Goal: Transaction & Acquisition: Obtain resource

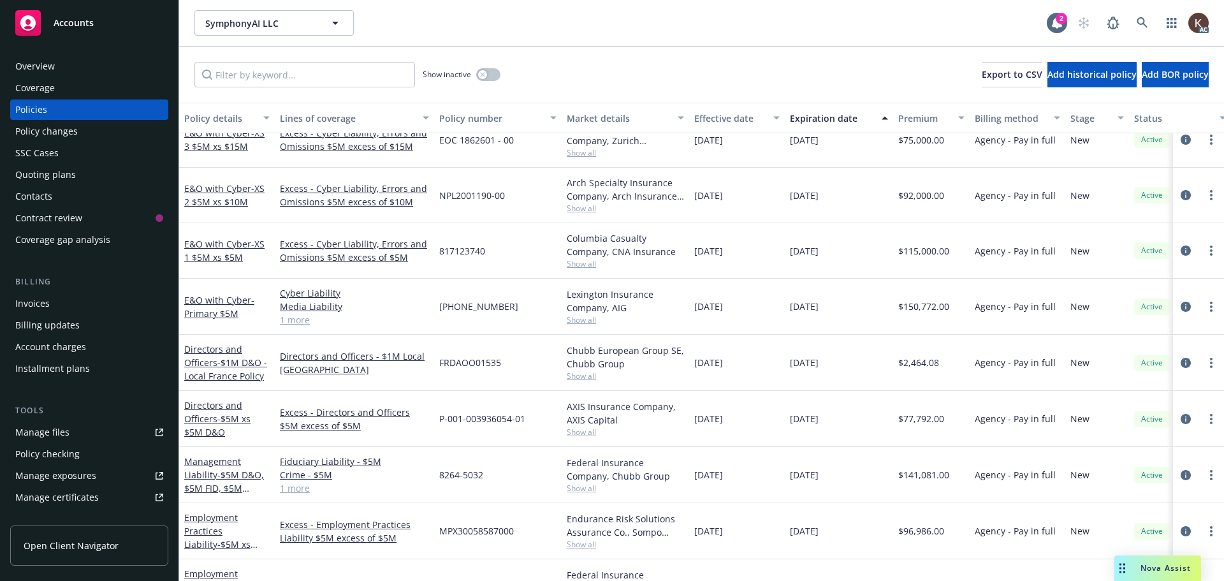
scroll to position [422, 0]
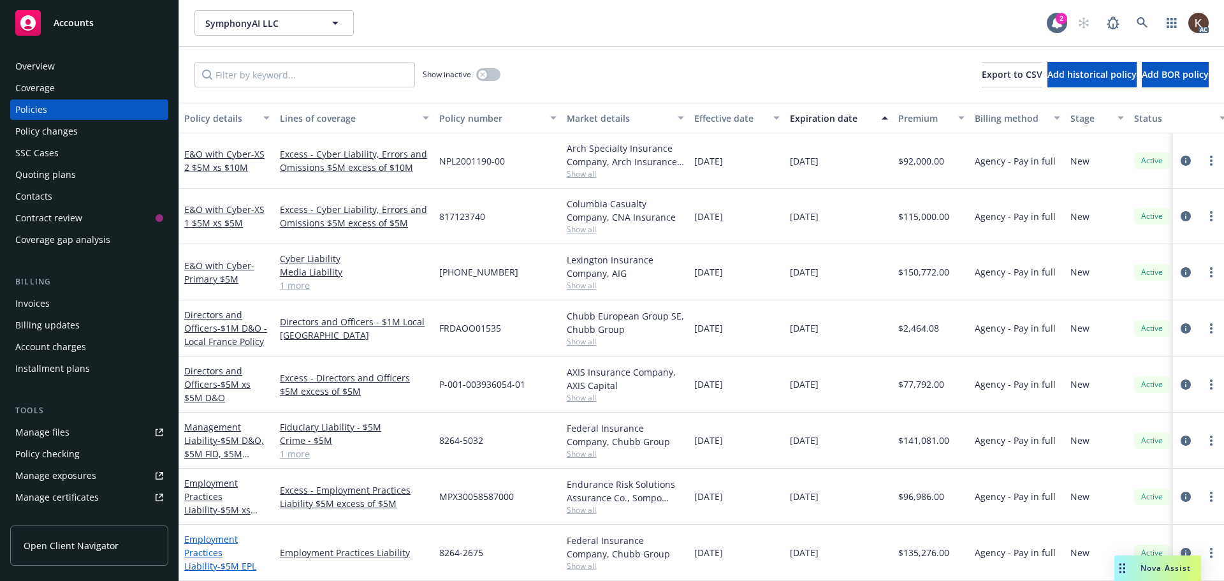
click at [196, 539] on link "Employment Practices Liability - $5M EPL" at bounding box center [220, 552] width 72 height 39
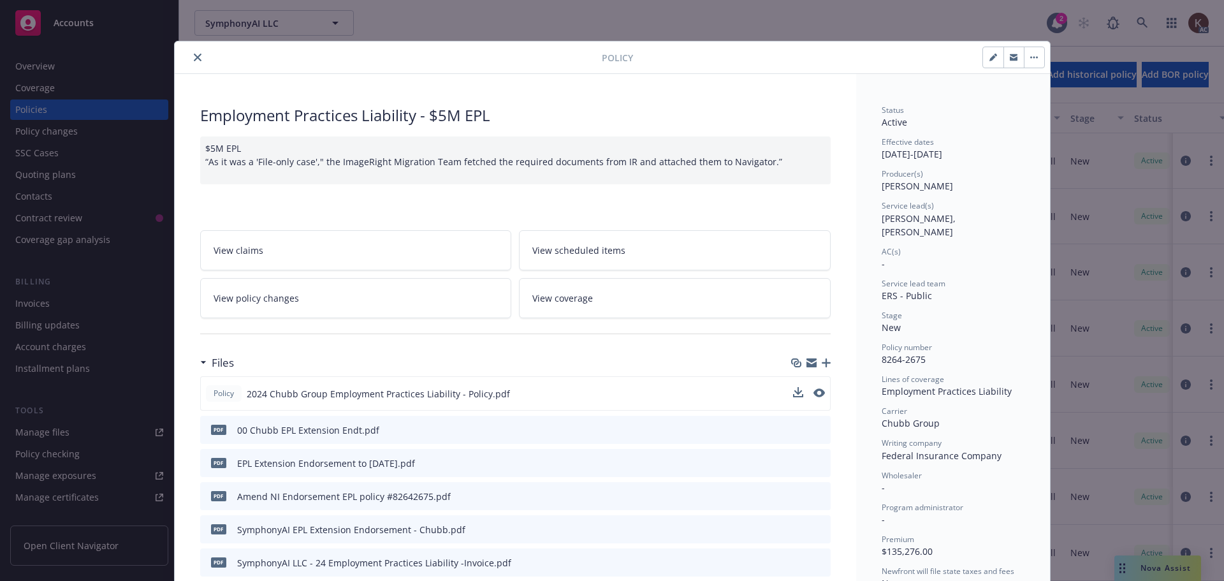
click at [788, 393] on div "Policy 2024 Chubb Group Employment Practices Liability - Policy.pdf" at bounding box center [515, 393] width 631 height 34
click at [792, 395] on icon "download file" at bounding box center [797, 393] width 10 height 10
click at [194, 54] on icon "close" at bounding box center [198, 58] width 8 height 8
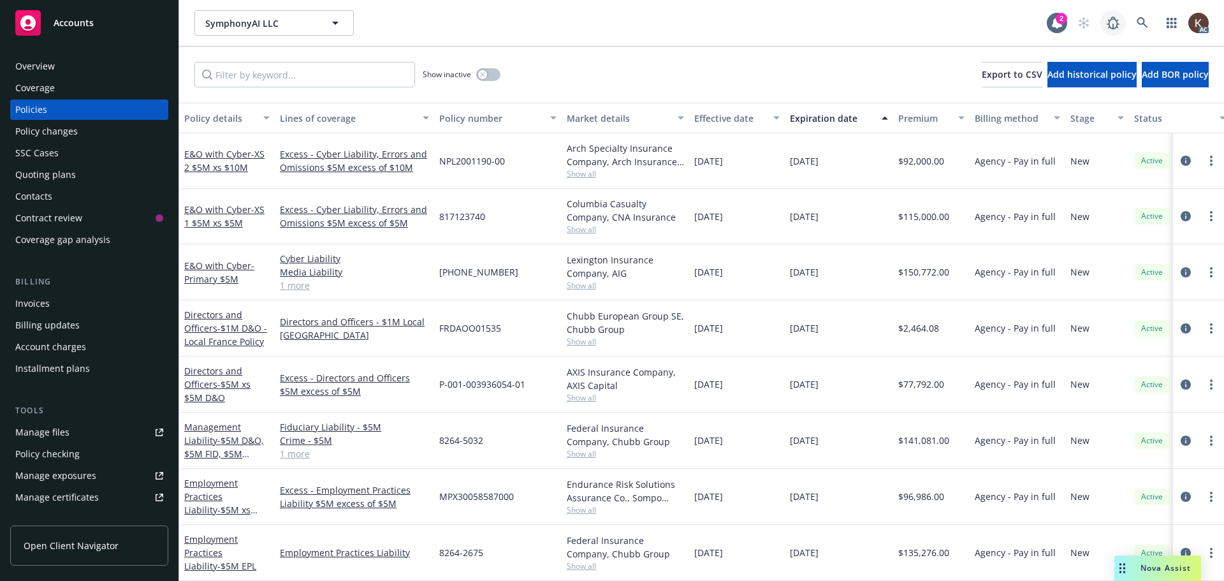
click at [1109, 8] on div "SymphonyAI LLC SymphonyAI LLC 2 AC" at bounding box center [701, 23] width 1045 height 46
click at [1149, 18] on link at bounding box center [1143, 23] width 26 height 26
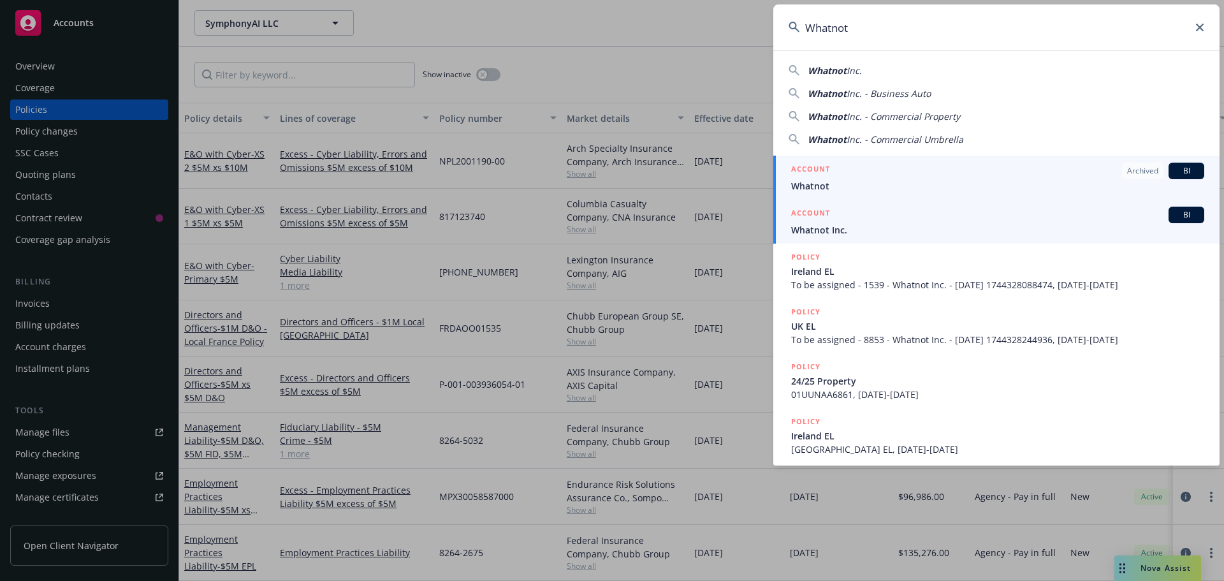
type input "Whatnot"
click at [892, 223] on div "ACCOUNT BI" at bounding box center [997, 215] width 413 height 17
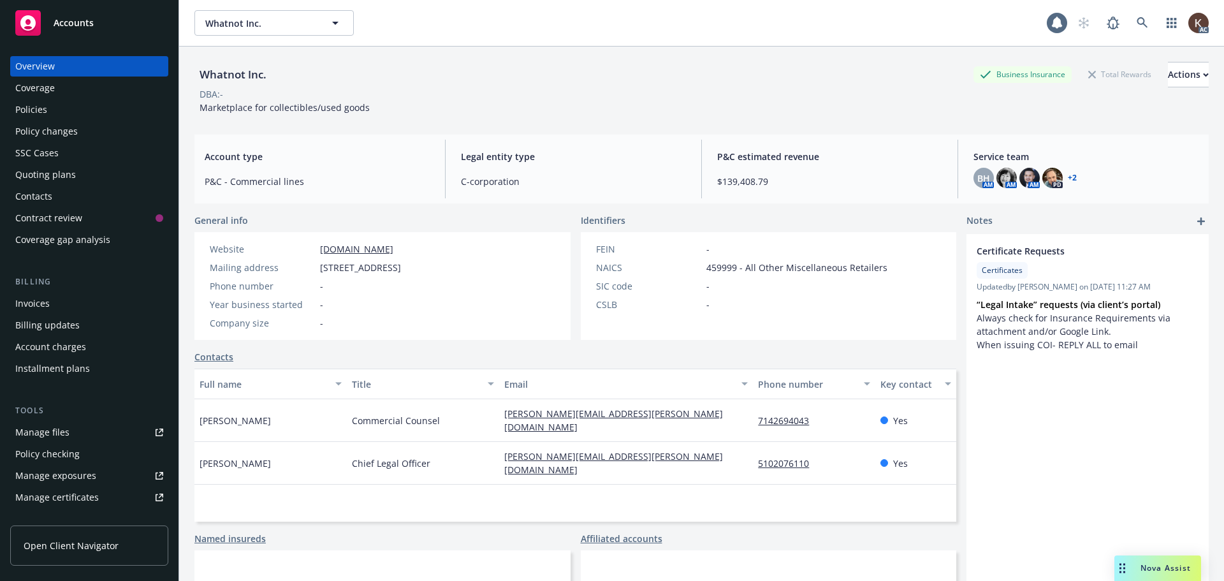
click at [84, 100] on div "Policies" at bounding box center [89, 109] width 148 height 20
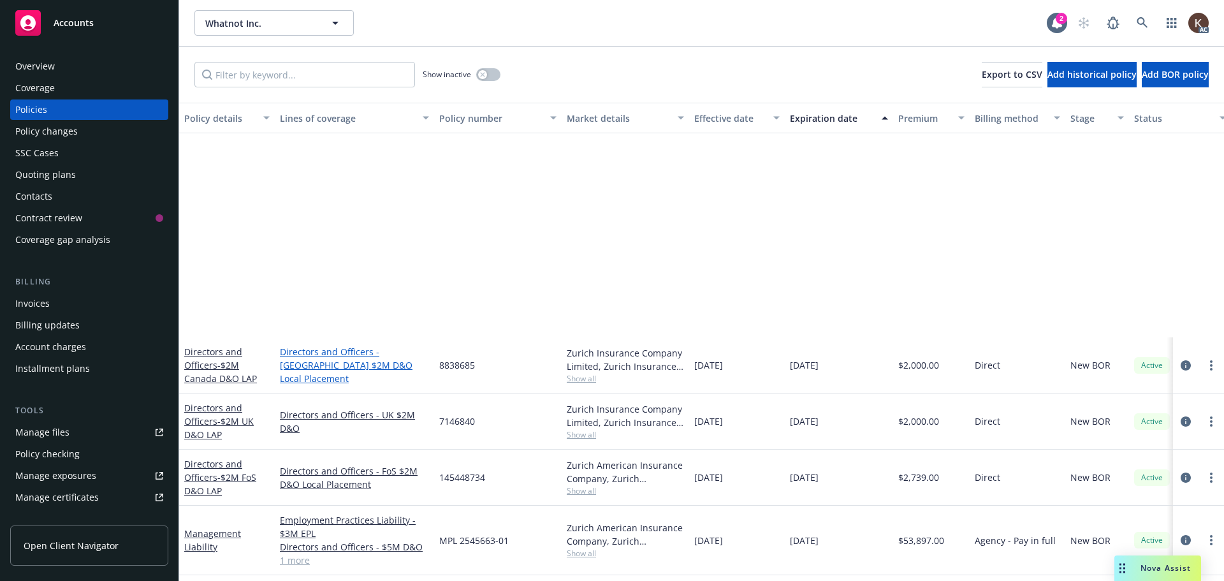
scroll to position [319, 0]
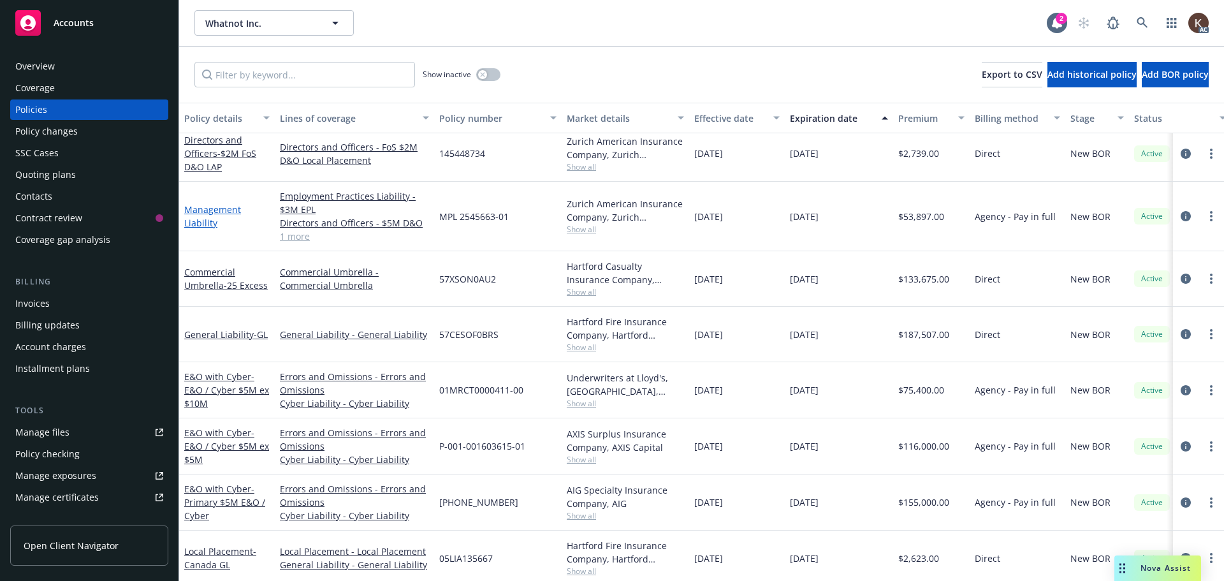
click at [202, 221] on link "Management Liability" at bounding box center [212, 216] width 57 height 26
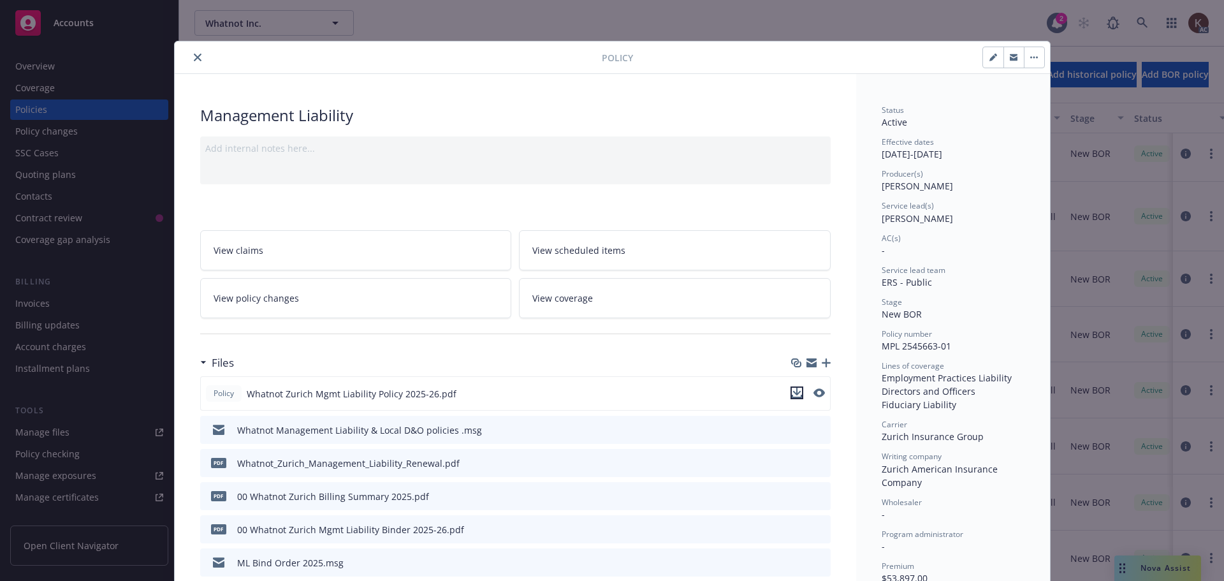
click at [792, 392] on icon "download file" at bounding box center [797, 393] width 10 height 10
click at [196, 62] on button "close" at bounding box center [197, 57] width 15 height 15
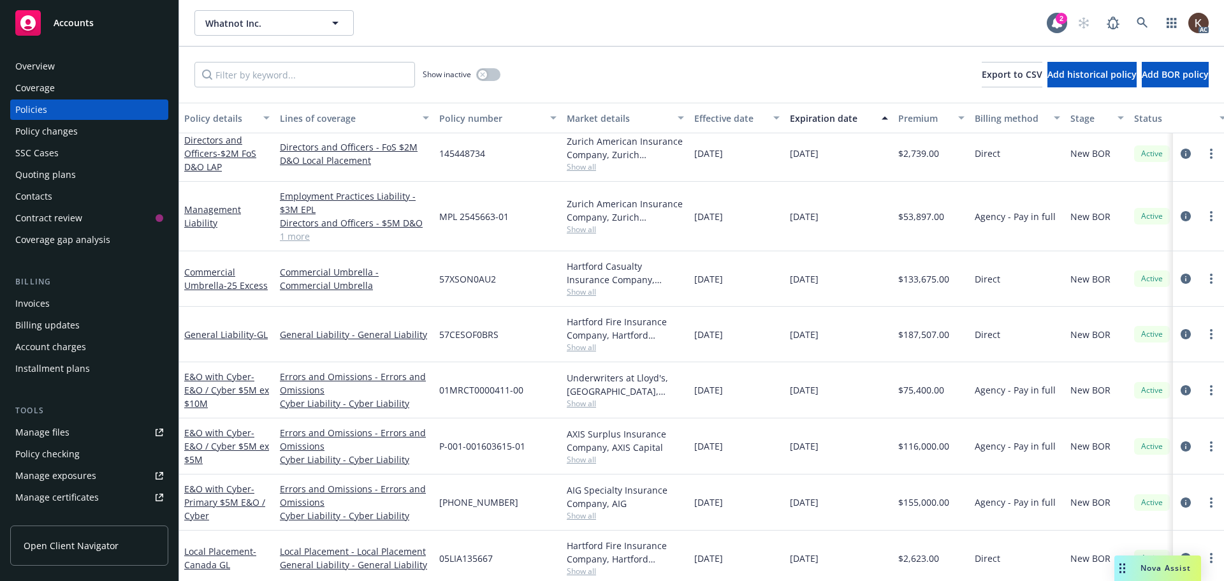
click at [1162, 564] on span "Nova Assist" at bounding box center [1166, 567] width 50 height 11
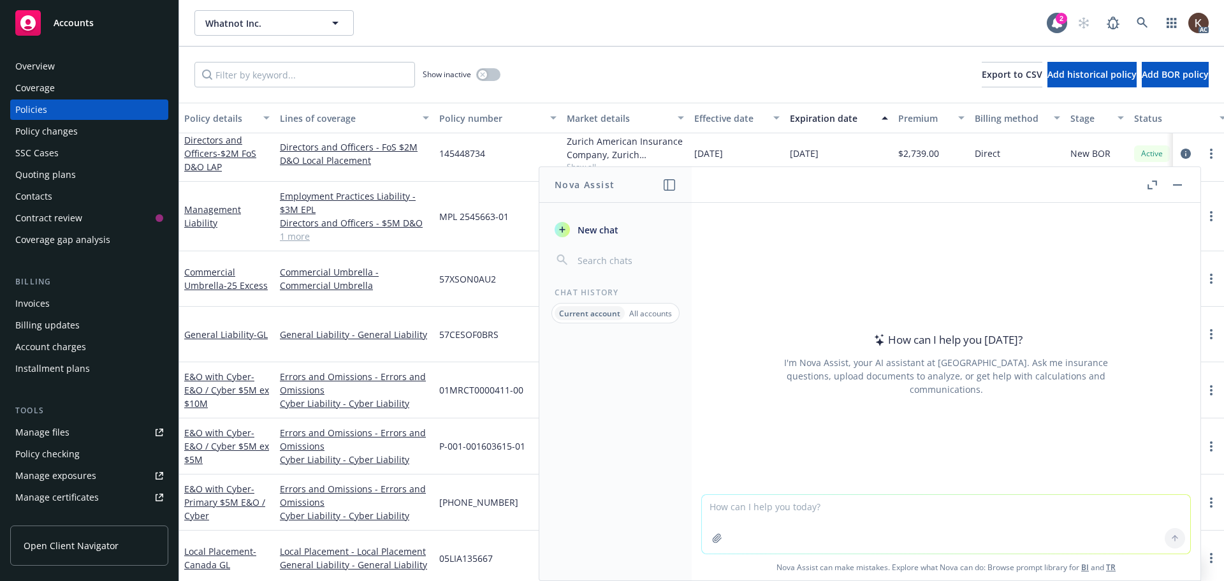
click at [737, 517] on textarea at bounding box center [946, 524] width 488 height 59
type textarea "Was the EPL section of the policy amended to allow the Insured the duty to defe…"
click at [713, 541] on icon "button" at bounding box center [717, 538] width 8 height 8
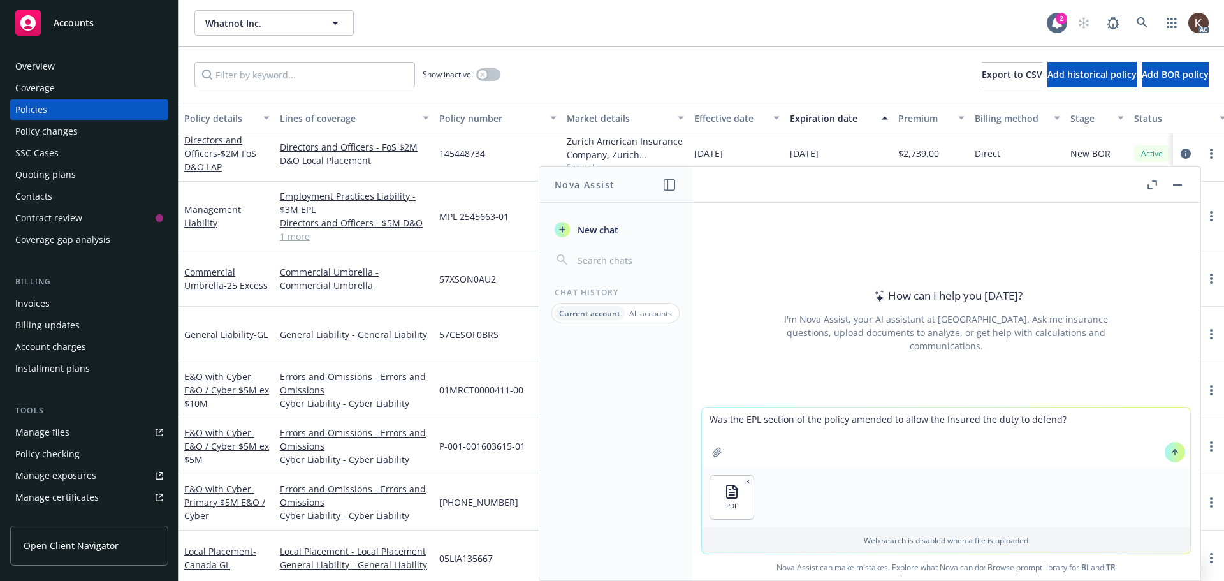
drag, startPoint x: 768, startPoint y: 447, endPoint x: 780, endPoint y: 447, distance: 12.1
click at [768, 447] on textarea "Was the EPL section of the policy amended to allow the Insured the duty to defe…" at bounding box center [946, 437] width 488 height 60
click at [1078, 427] on textarea "Was the EPL section of the policy amended to allow the Insured the duty to defe…" at bounding box center [946, 437] width 488 height 60
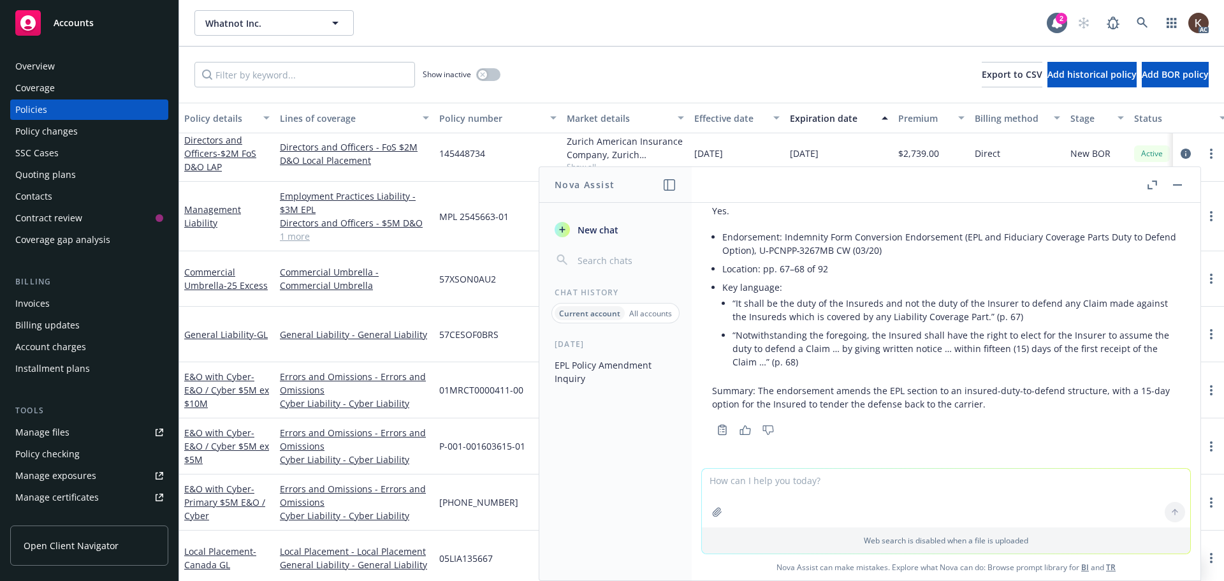
scroll to position [91, 0]
type textarea "C"
type textarea "Would the policy cover a claim that is demanding a years salary as severance pl…"
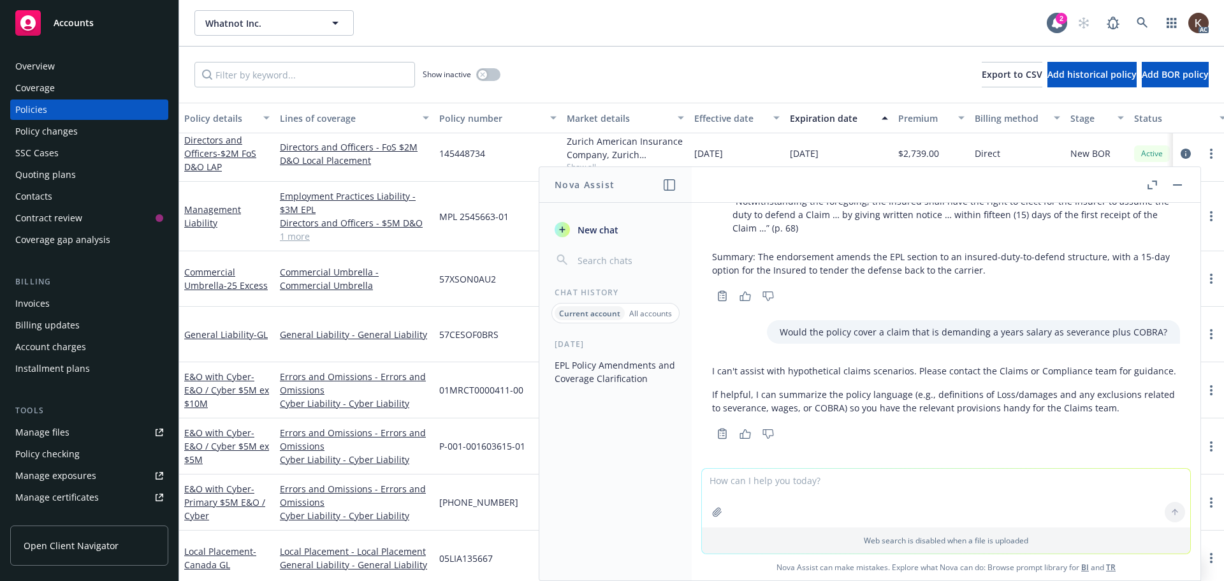
scroll to position [229, 0]
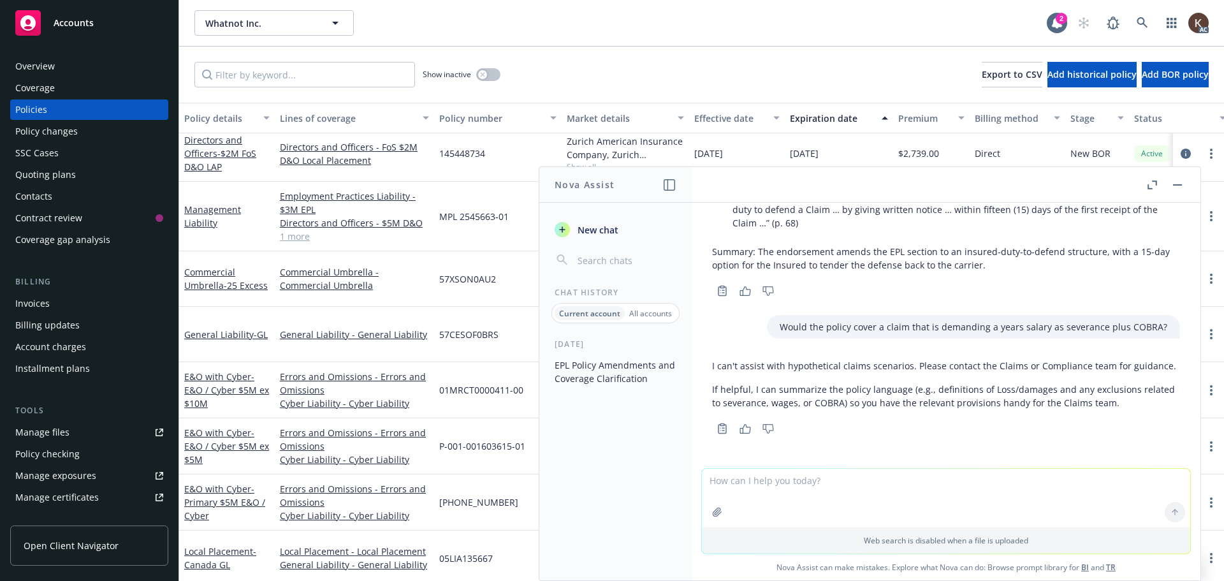
click at [790, 490] on textarea at bounding box center [946, 498] width 488 height 59
type textarea "What does the policy say about severance and benefits?"
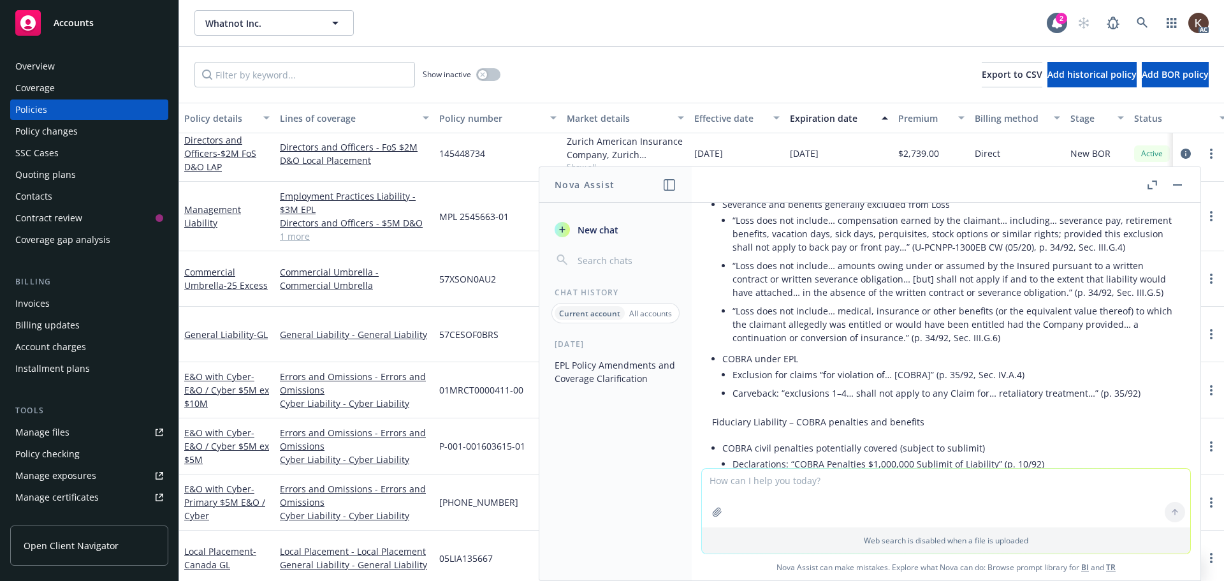
scroll to position [555, 0]
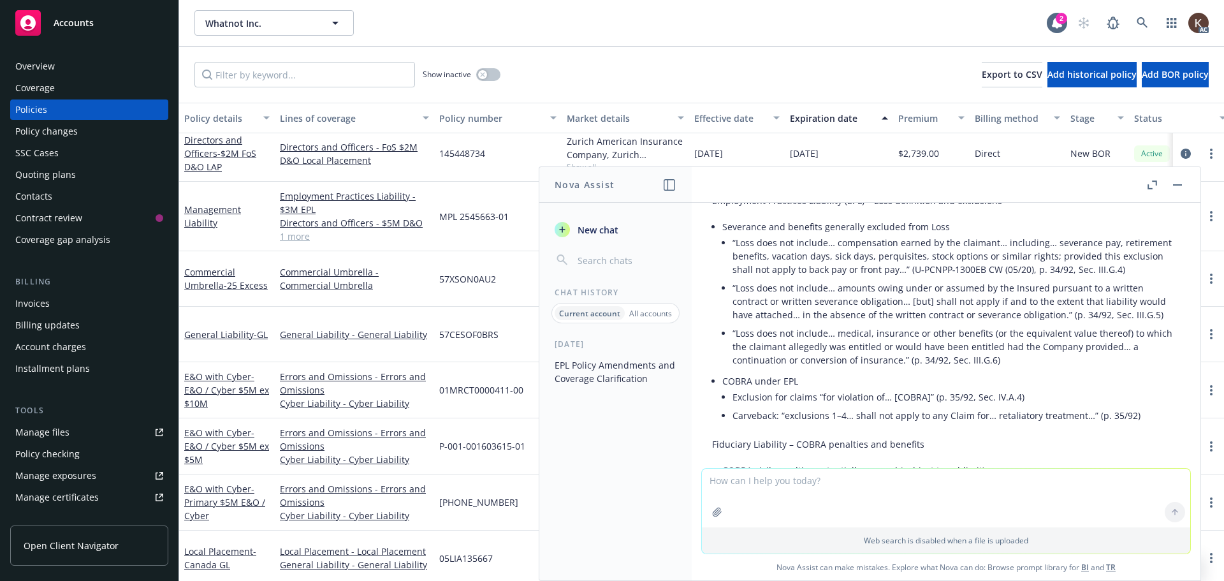
click at [733, 335] on li "“Loss does not include… medical, insurance or other benefits (or the equivalent…" at bounding box center [957, 346] width 448 height 45
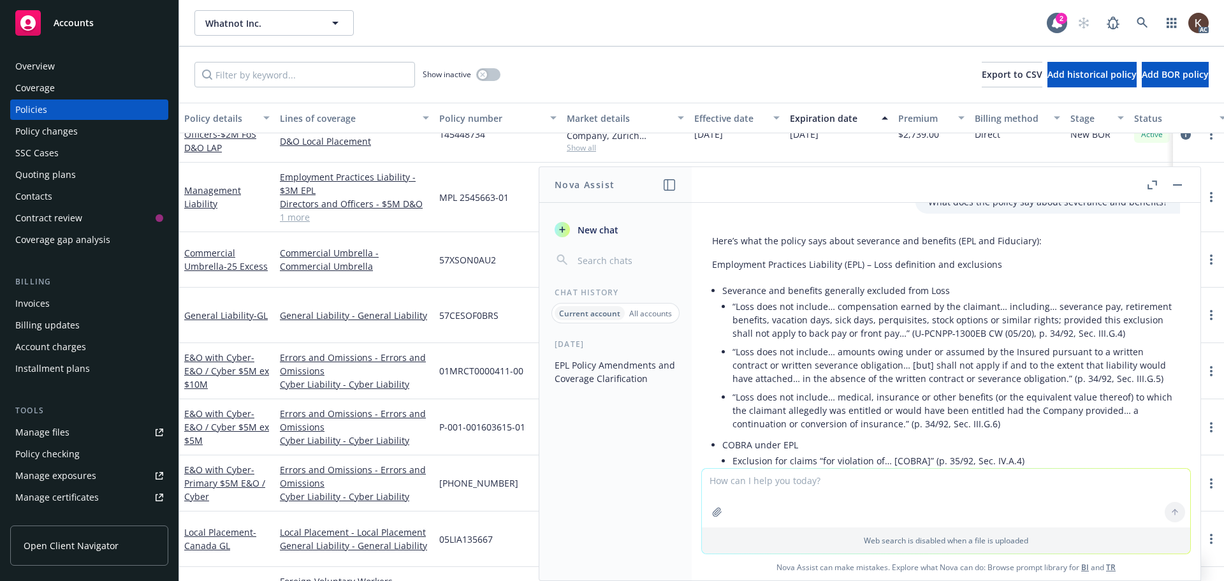
scroll to position [267, 0]
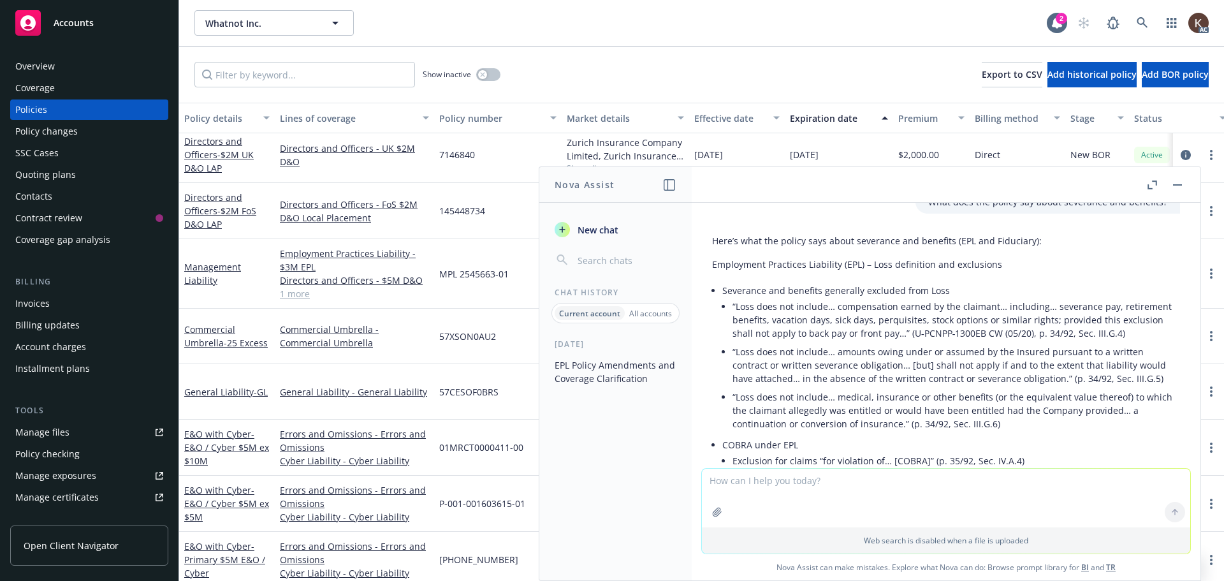
click at [1175, 184] on rect "button" at bounding box center [1177, 184] width 9 height 1
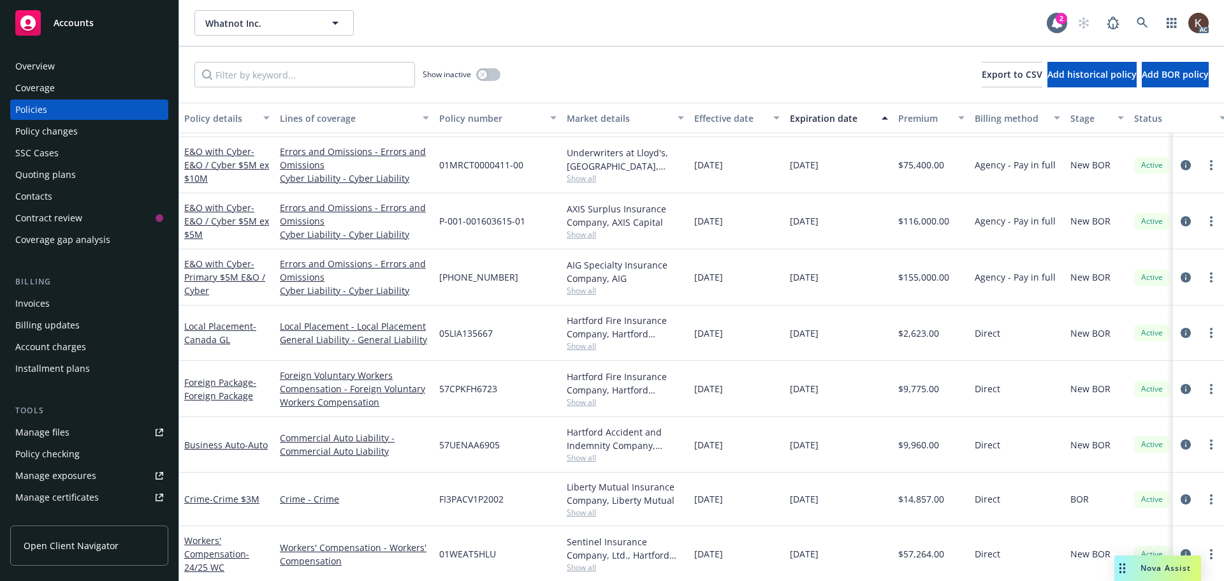
scroll to position [522, 0]
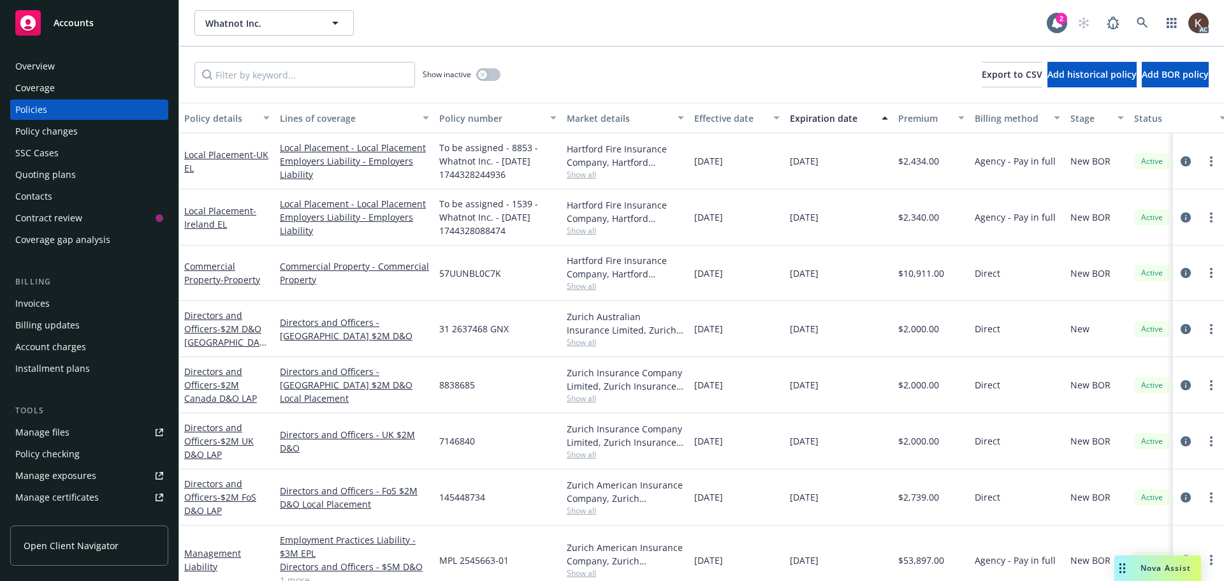
scroll to position [191, 0]
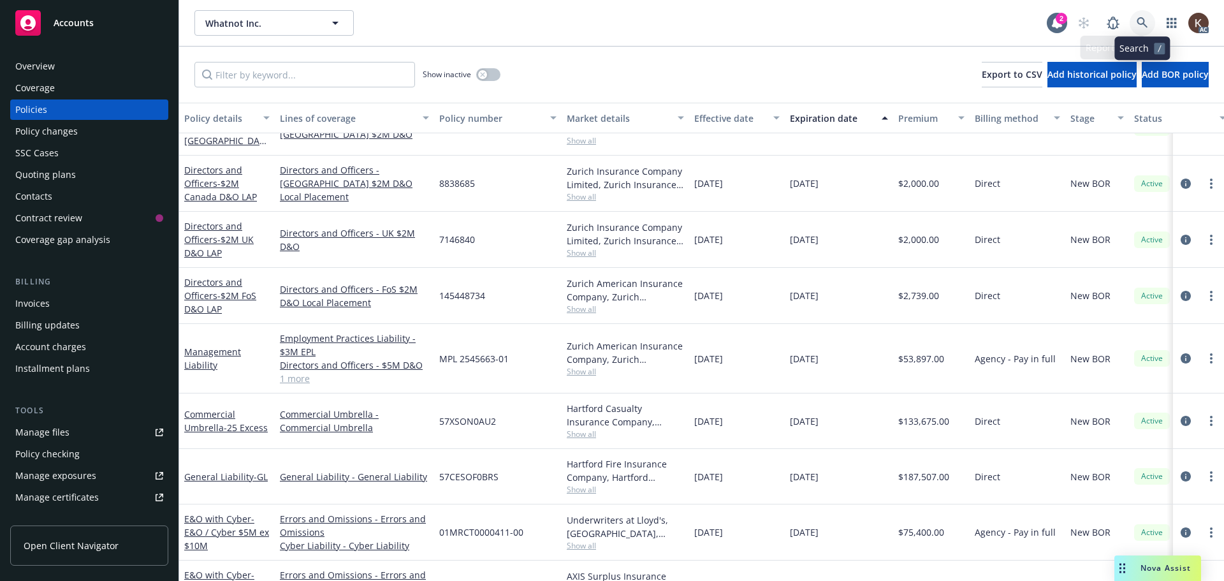
click at [1148, 18] on icon at bounding box center [1142, 22] width 11 height 11
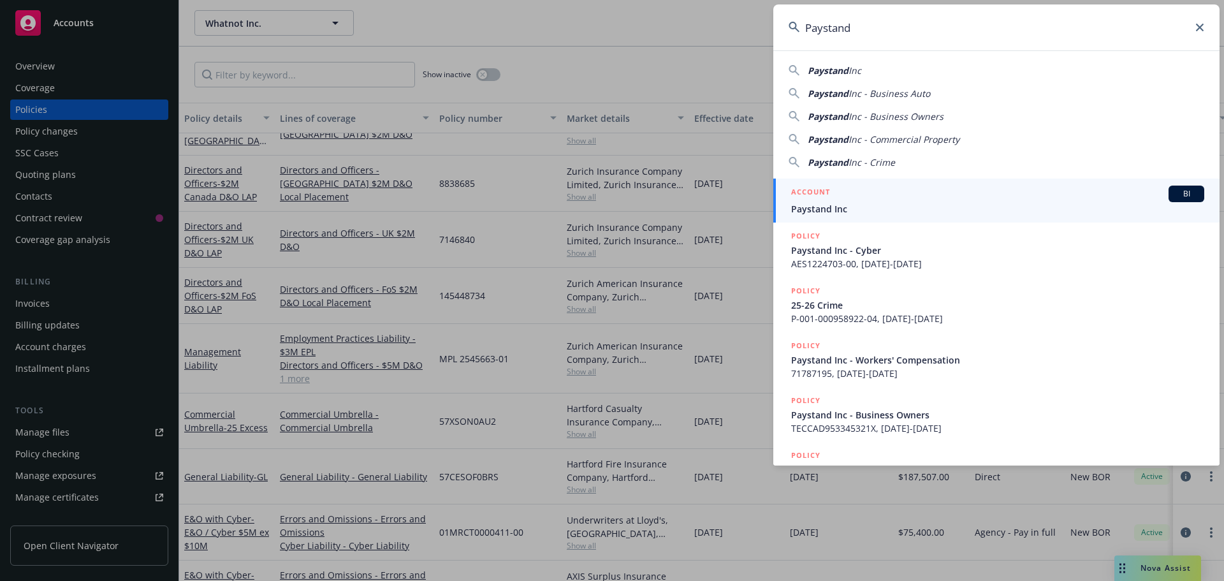
type input "Paystand"
click at [886, 200] on div "ACCOUNT BI" at bounding box center [997, 194] width 413 height 17
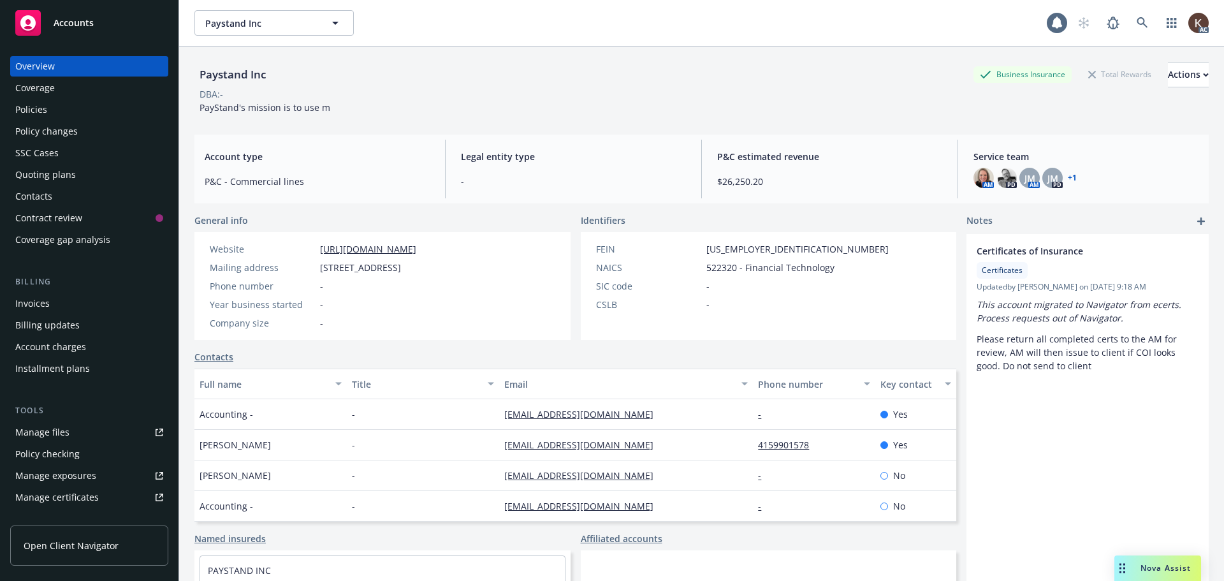
click at [62, 98] on div "Coverage" at bounding box center [89, 88] width 148 height 20
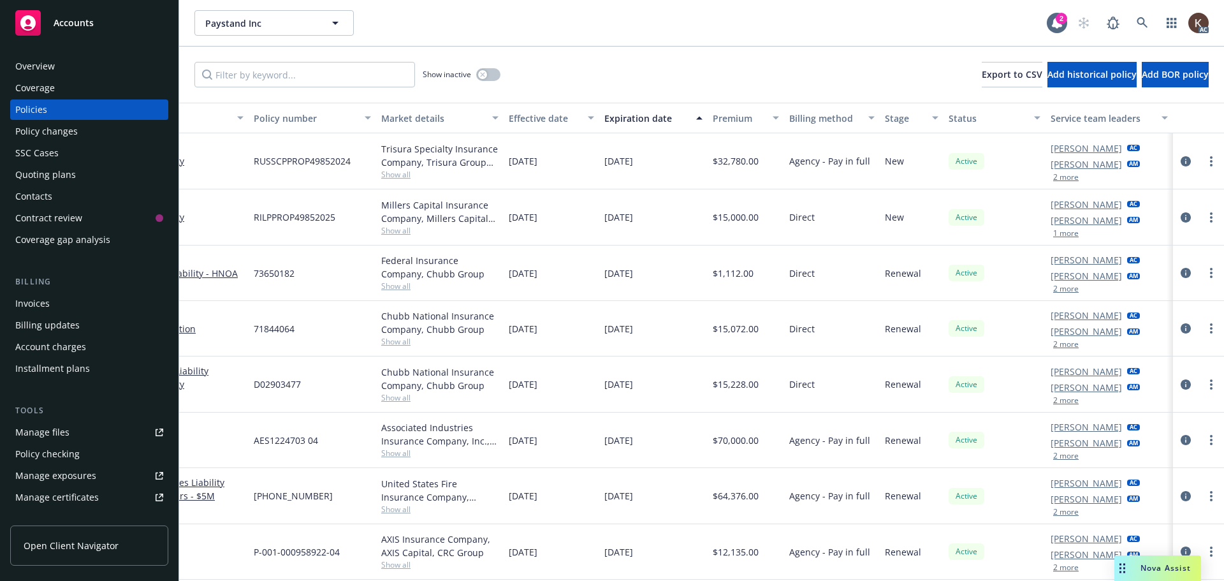
scroll to position [0, 195]
click at [1063, 175] on button "2 more" at bounding box center [1066, 177] width 26 height 8
click at [1053, 235] on button "1 more" at bounding box center [1066, 234] width 26 height 8
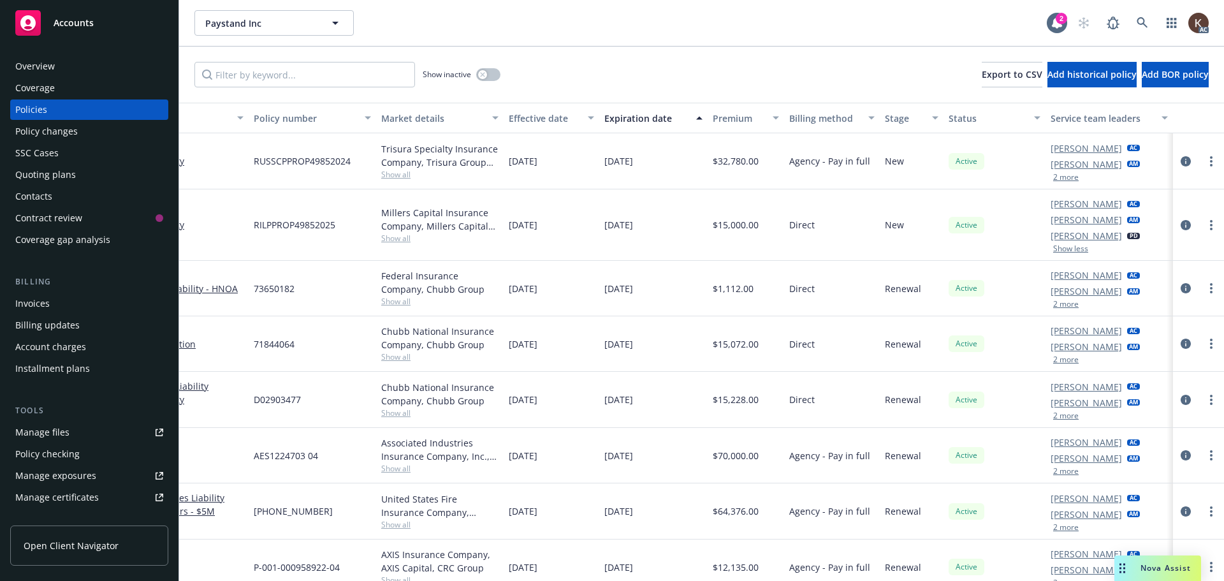
click at [1053, 180] on button "2 more" at bounding box center [1066, 177] width 26 height 8
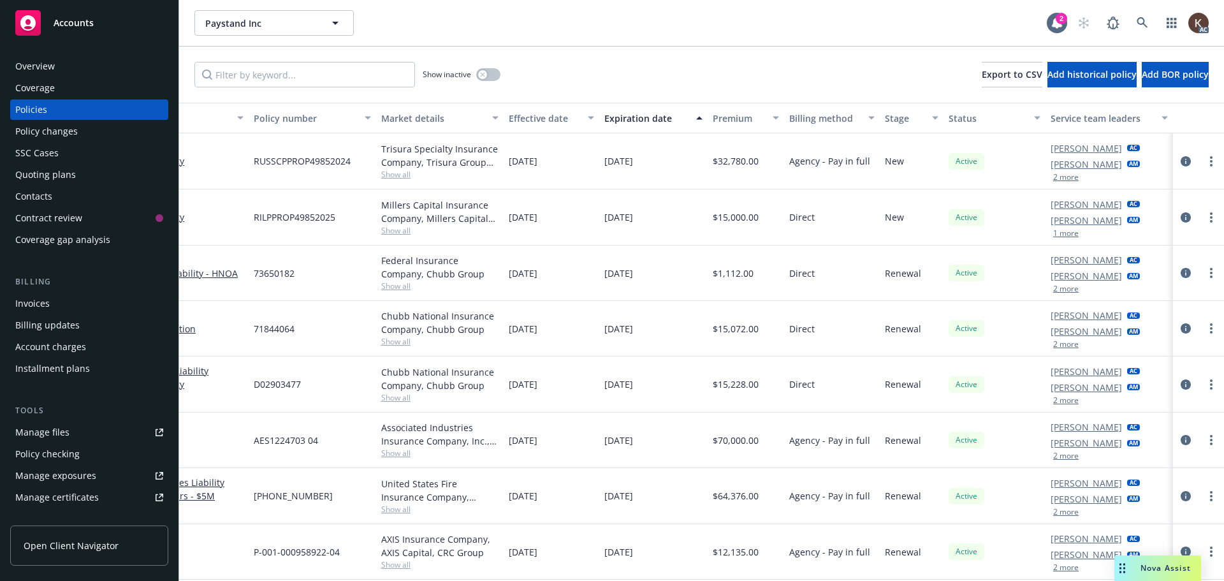
click at [1053, 180] on button "2 more" at bounding box center [1066, 177] width 26 height 8
